Goal: Transaction & Acquisition: Purchase product/service

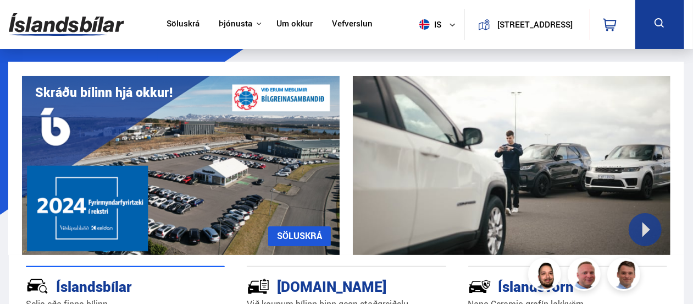
click at [179, 25] on link "Söluskrá" at bounding box center [183, 25] width 33 height 12
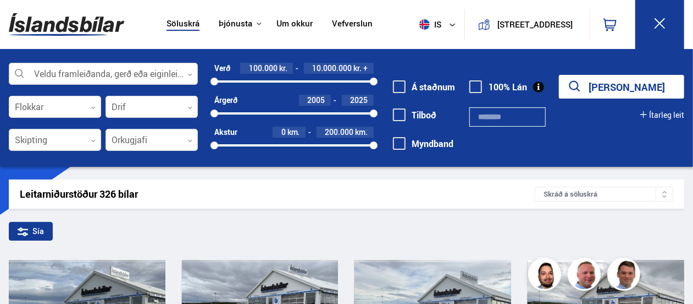
click at [135, 73] on div at bounding box center [103, 74] width 189 height 22
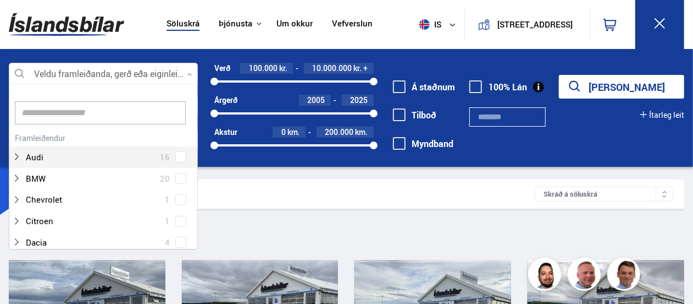
scroll to position [164, 186]
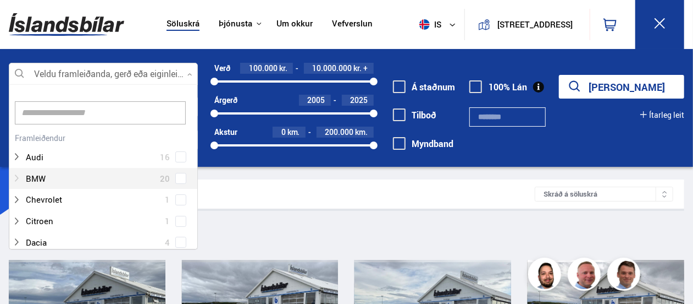
click at [67, 180] on div at bounding box center [92, 178] width 161 height 16
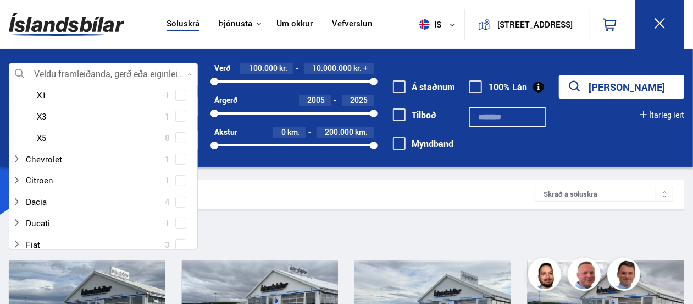
scroll to position [249, 0]
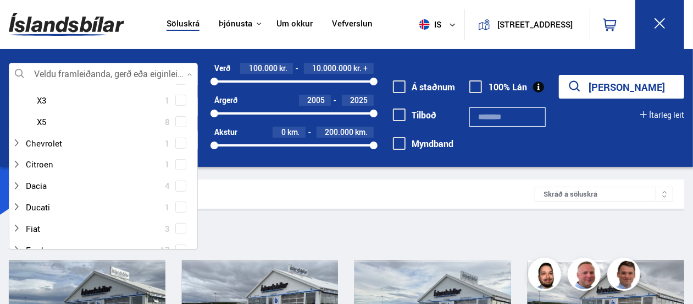
click at [179, 120] on span at bounding box center [181, 121] width 4 height 4
click at [179, 123] on span at bounding box center [181, 121] width 4 height 4
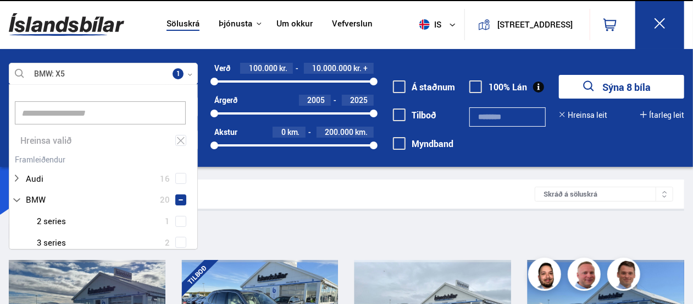
click at [620, 87] on button "Sýna 8 bíla" at bounding box center [621, 87] width 125 height 24
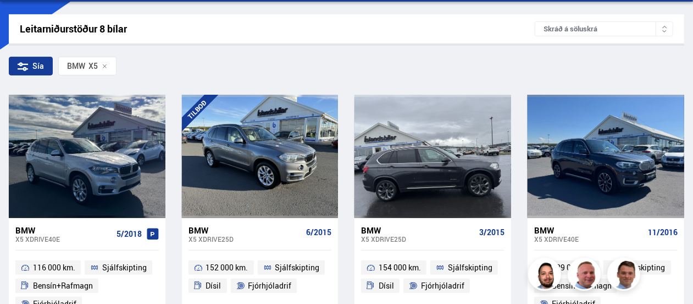
scroll to position [66, 0]
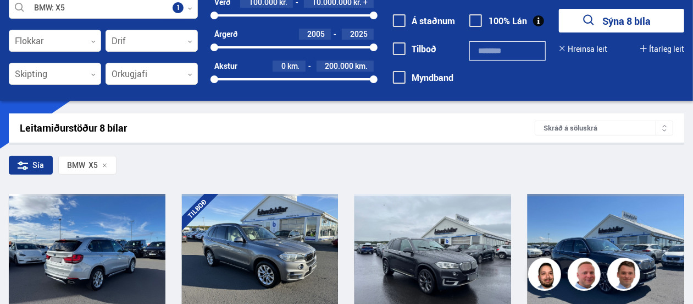
click at [73, 262] on div at bounding box center [86, 255] width 31 height 123
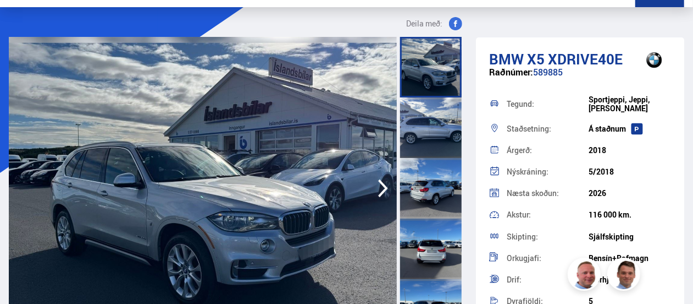
scroll to position [44, 0]
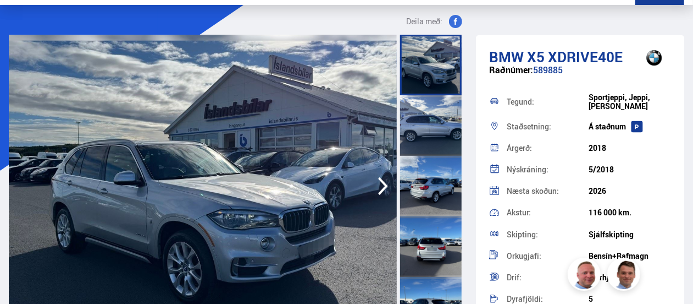
click at [384, 184] on icon "button" at bounding box center [383, 186] width 10 height 18
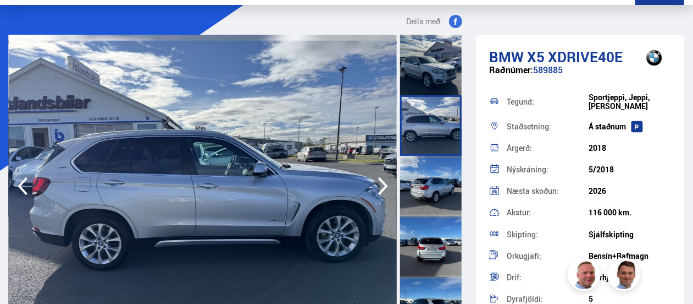
click at [384, 184] on icon "button" at bounding box center [383, 186] width 10 height 18
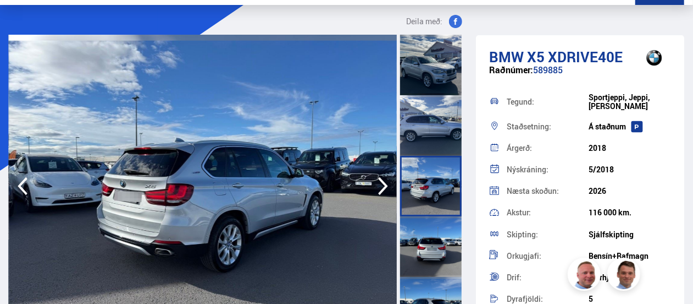
click at [384, 184] on icon "button" at bounding box center [383, 186] width 10 height 18
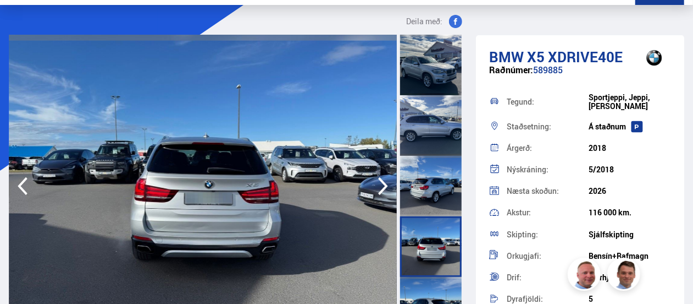
click at [384, 184] on icon "button" at bounding box center [383, 186] width 10 height 18
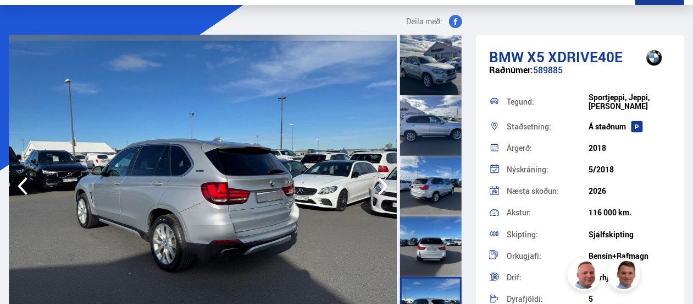
click at [384, 184] on icon "button" at bounding box center [383, 186] width 10 height 18
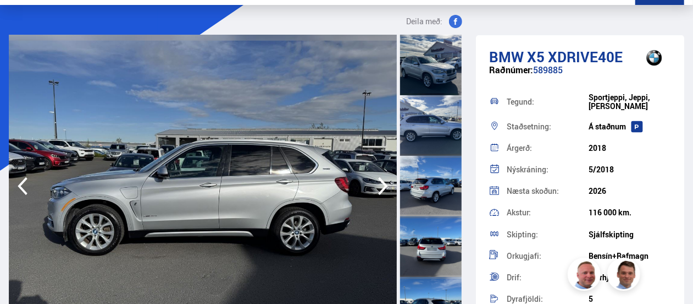
click at [384, 184] on icon "button" at bounding box center [383, 186] width 10 height 18
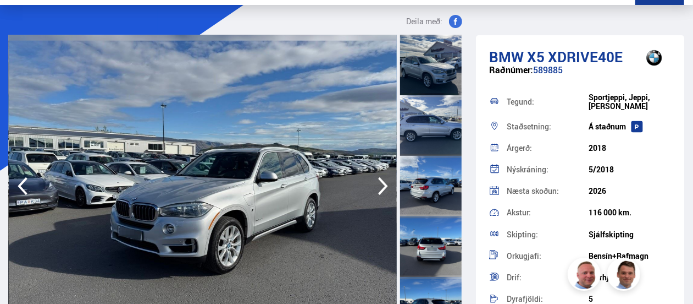
click at [384, 184] on icon "button" at bounding box center [383, 186] width 10 height 18
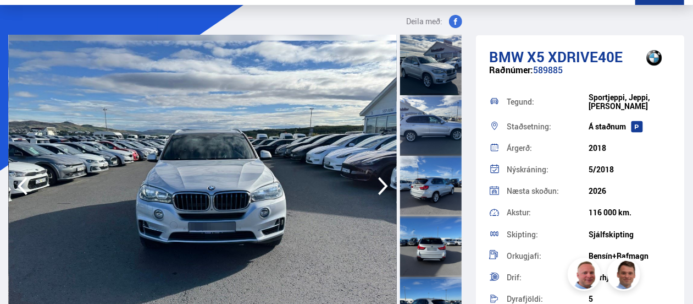
click at [384, 184] on icon "button" at bounding box center [383, 186] width 10 height 18
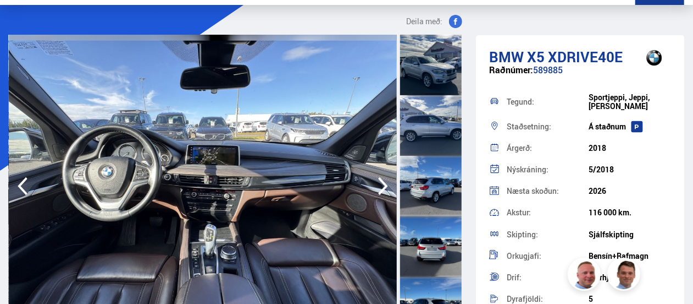
click at [384, 185] on icon "button" at bounding box center [383, 186] width 22 height 26
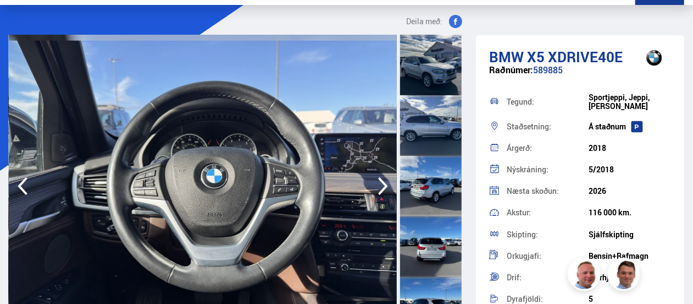
click at [384, 185] on icon "button" at bounding box center [383, 186] width 22 height 26
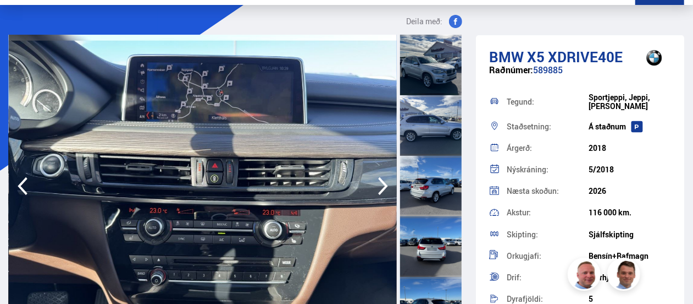
click at [384, 185] on icon "button" at bounding box center [383, 186] width 22 height 26
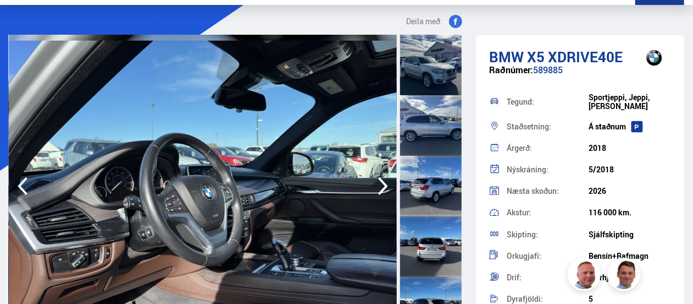
click at [384, 185] on icon "button" at bounding box center [383, 186] width 22 height 26
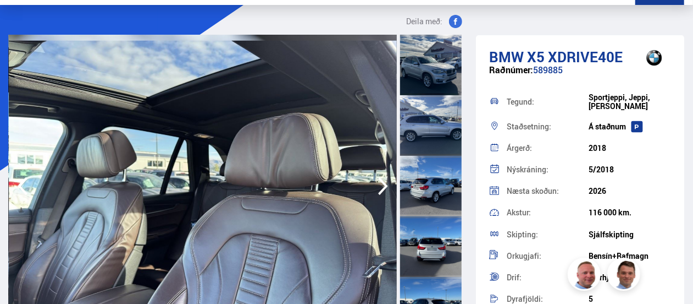
click at [384, 185] on icon "button" at bounding box center [383, 186] width 22 height 26
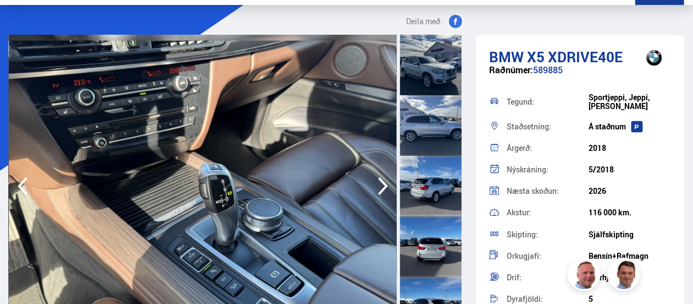
click at [384, 185] on icon "button" at bounding box center [383, 186] width 22 height 26
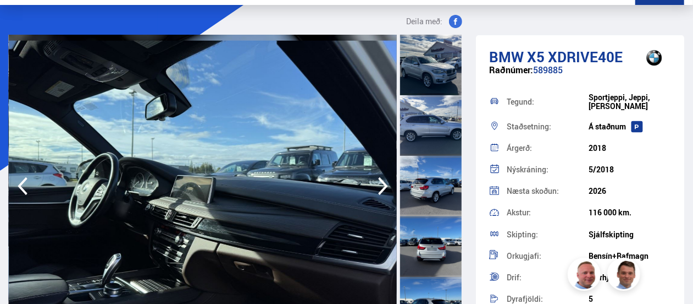
click at [384, 185] on icon "button" at bounding box center [383, 186] width 22 height 26
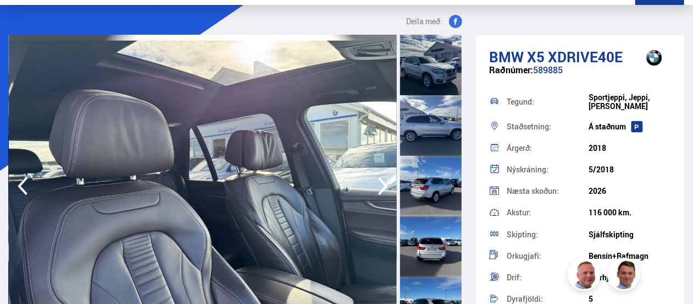
click at [384, 185] on icon "button" at bounding box center [383, 186] width 22 height 26
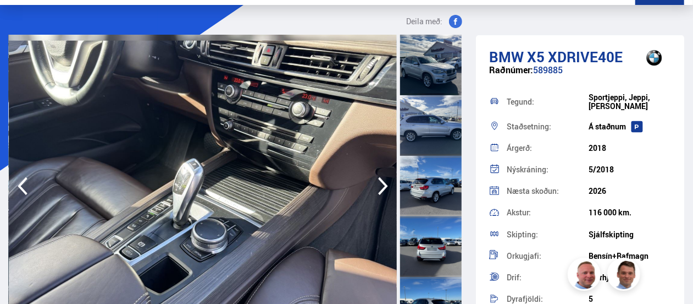
click at [384, 185] on icon "button" at bounding box center [383, 186] width 22 height 26
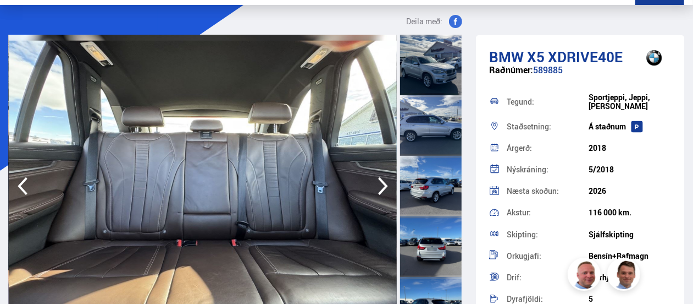
click at [384, 185] on icon "button" at bounding box center [383, 186] width 22 height 26
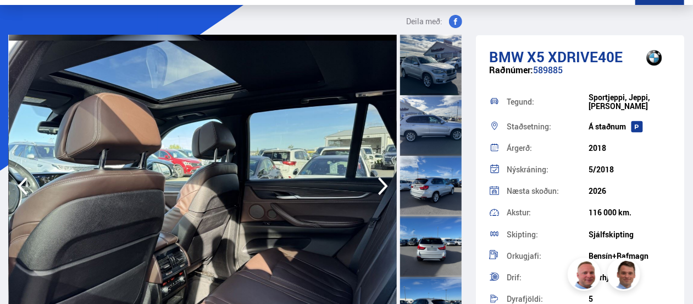
click at [384, 185] on icon "button" at bounding box center [383, 186] width 22 height 26
